Goal: Transaction & Acquisition: Purchase product/service

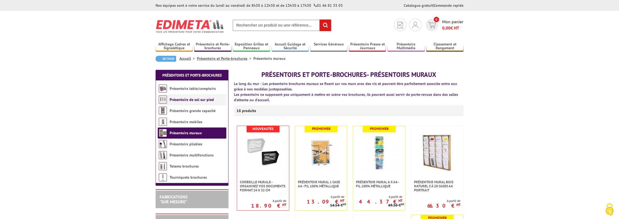
click at [177, 99] on link "Présentoirs de sol sur pied" at bounding box center [192, 99] width 44 height 5
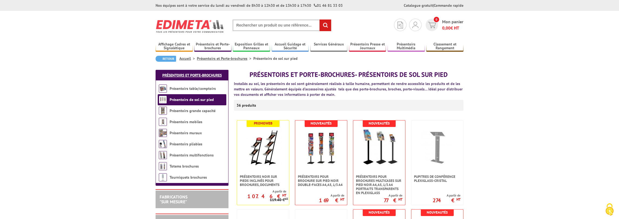
click at [198, 73] on link "Présentoirs et Porte-brochures" at bounding box center [191, 75] width 59 height 5
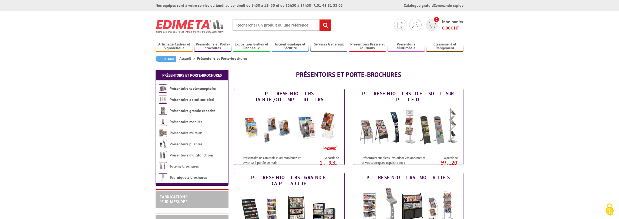
drag, startPoint x: 241, startPoint y: 27, endPoint x: 247, endPoint y: 23, distance: 7.0
click at [242, 26] on input "text" at bounding box center [282, 25] width 99 height 12
click at [246, 23] on input "text" at bounding box center [282, 25] width 99 height 12
type input "cadre a3 sur pied"
click at [320, 19] on input "rechercher" at bounding box center [326, 25] width 12 height 12
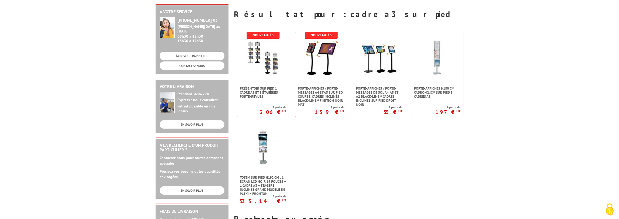
scroll to position [81, 0]
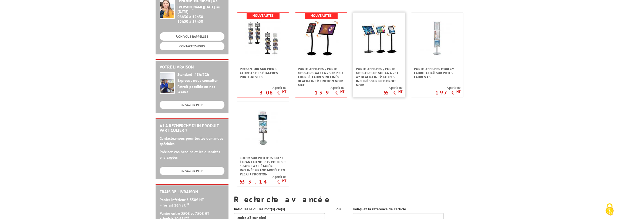
click at [389, 34] on img at bounding box center [379, 38] width 35 height 35
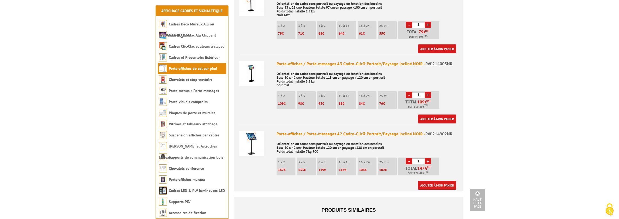
scroll to position [243, 0]
click at [345, 94] on p "10 à 15" at bounding box center [348, 96] width 18 height 4
click at [342, 101] on span "88" at bounding box center [341, 103] width 4 height 5
click at [346, 101] on p "88 €" at bounding box center [348, 103] width 18 height 4
click at [252, 63] on img at bounding box center [251, 72] width 25 height 25
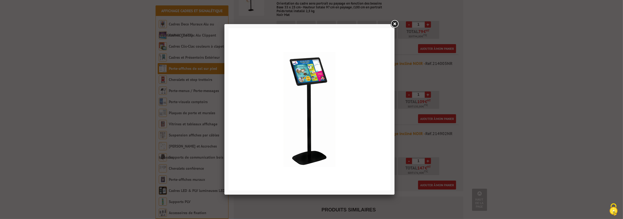
drag, startPoint x: 394, startPoint y: 22, endPoint x: 397, endPoint y: 24, distance: 3.7
click at [395, 22] on link at bounding box center [395, 24] width 10 height 10
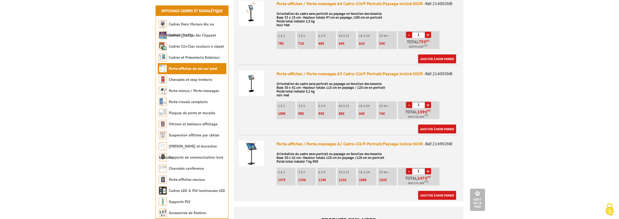
scroll to position [216, 0]
